Goal: Find specific fact: Find specific fact

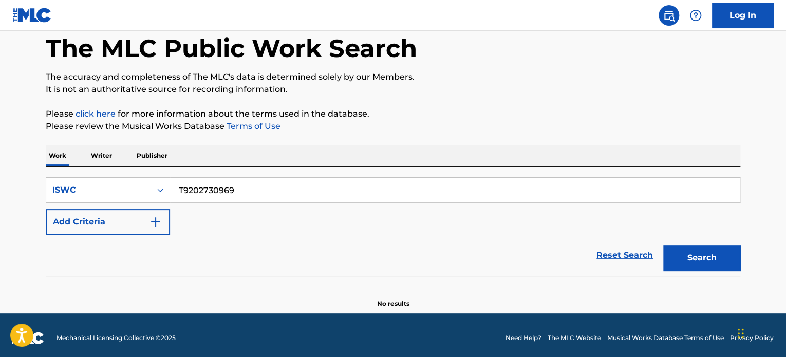
type input "T9202730969"
click at [740, 268] on div "The MLC Public Work Search The accuracy and completeness of The MLC's data is d…" at bounding box center [392, 156] width 719 height 303
click at [707, 259] on button "Search" at bounding box center [701, 258] width 77 height 26
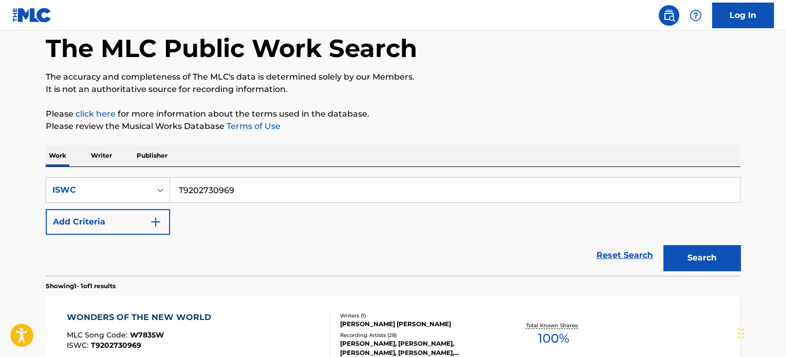
scroll to position [170, 0]
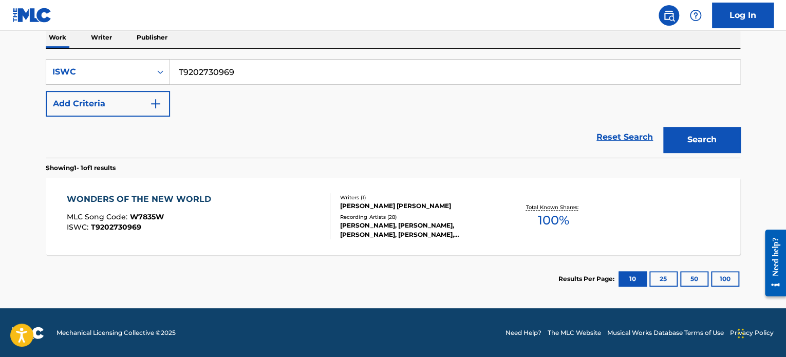
click at [201, 214] on div "MLC Song Code : W7835W" at bounding box center [142, 218] width 150 height 10
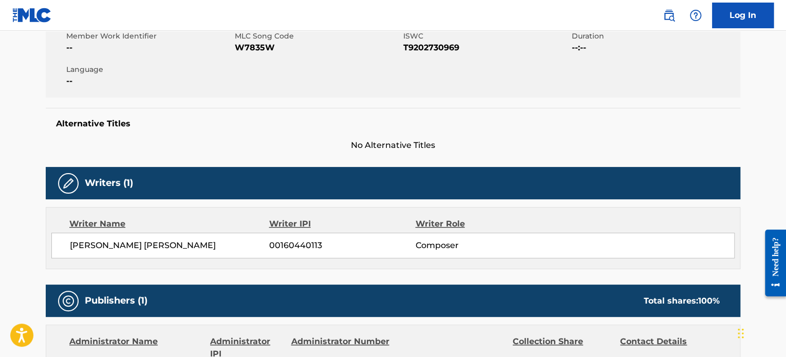
scroll to position [206, 0]
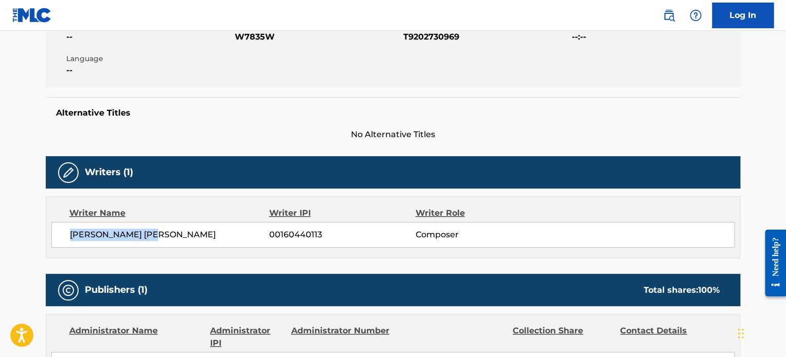
drag, startPoint x: 171, startPoint y: 232, endPoint x: 69, endPoint y: 238, distance: 102.4
click at [69, 238] on div "[PERSON_NAME] [PERSON_NAME] 00160440113 Composer" at bounding box center [392, 235] width 683 height 26
copy span "[PERSON_NAME] [PERSON_NAME]"
